Goal: Information Seeking & Learning: Learn about a topic

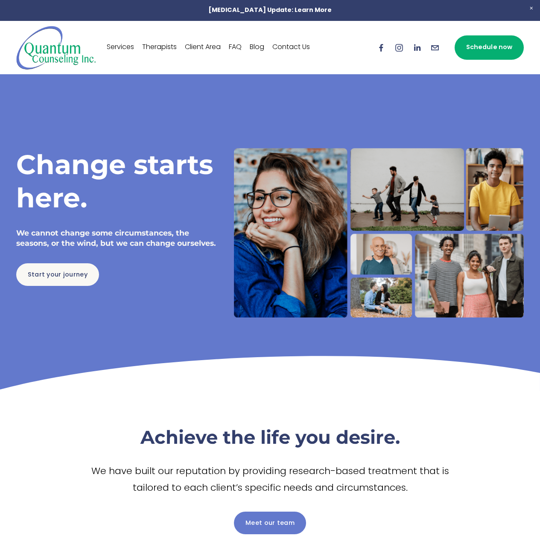
click at [130, 45] on link "Services" at bounding box center [120, 48] width 27 height 14
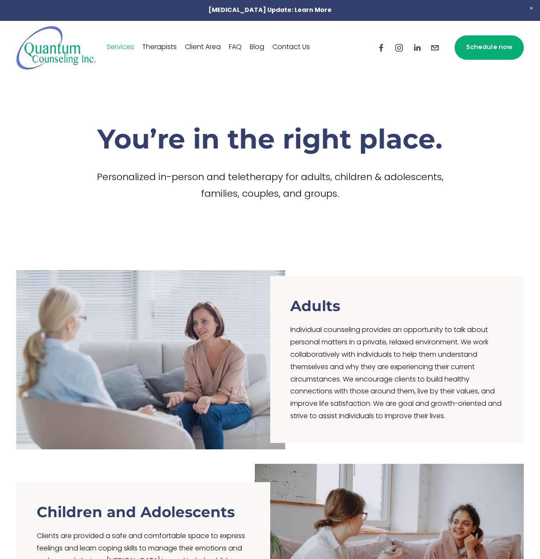
click at [244, 48] on nav "Services Therapists Client Area FAQ Blog Contact Us" at bounding box center [208, 48] width 203 height 14
click at [235, 47] on link "FAQ" at bounding box center [235, 48] width 13 height 14
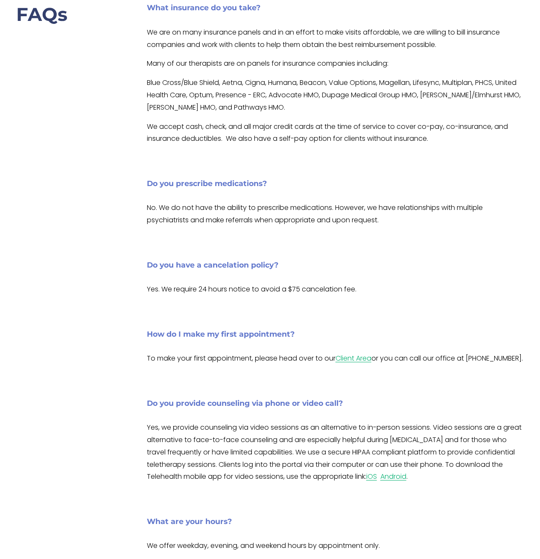
scroll to position [69, 0]
